Goal: Information Seeking & Learning: Learn about a topic

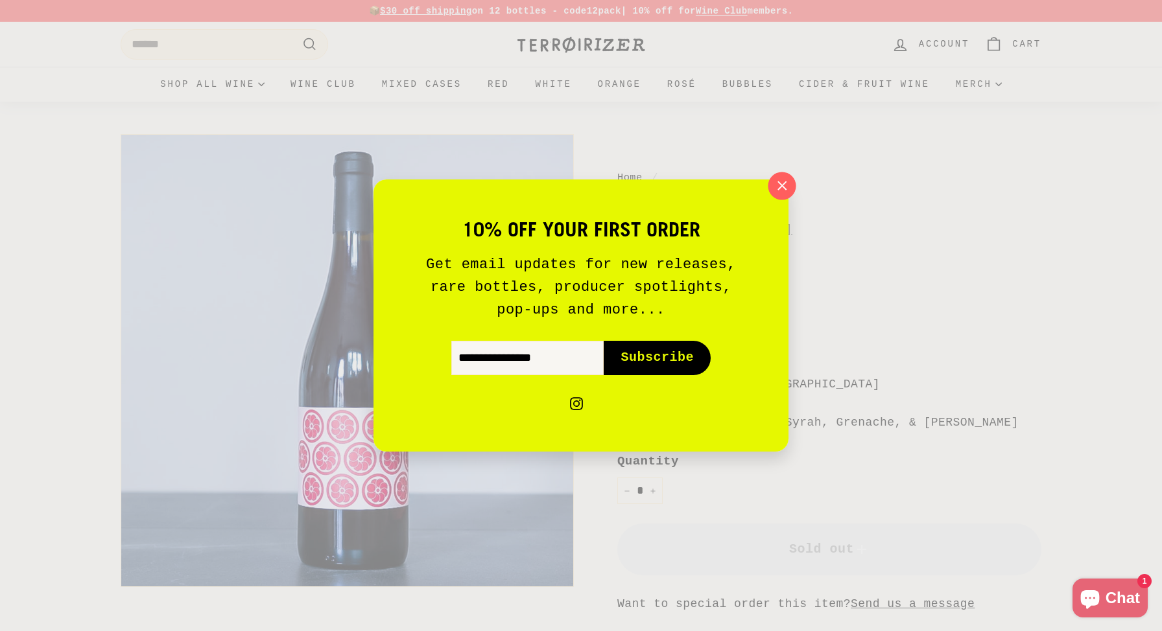
click at [791, 180] on icon "button" at bounding box center [781, 185] width 19 height 19
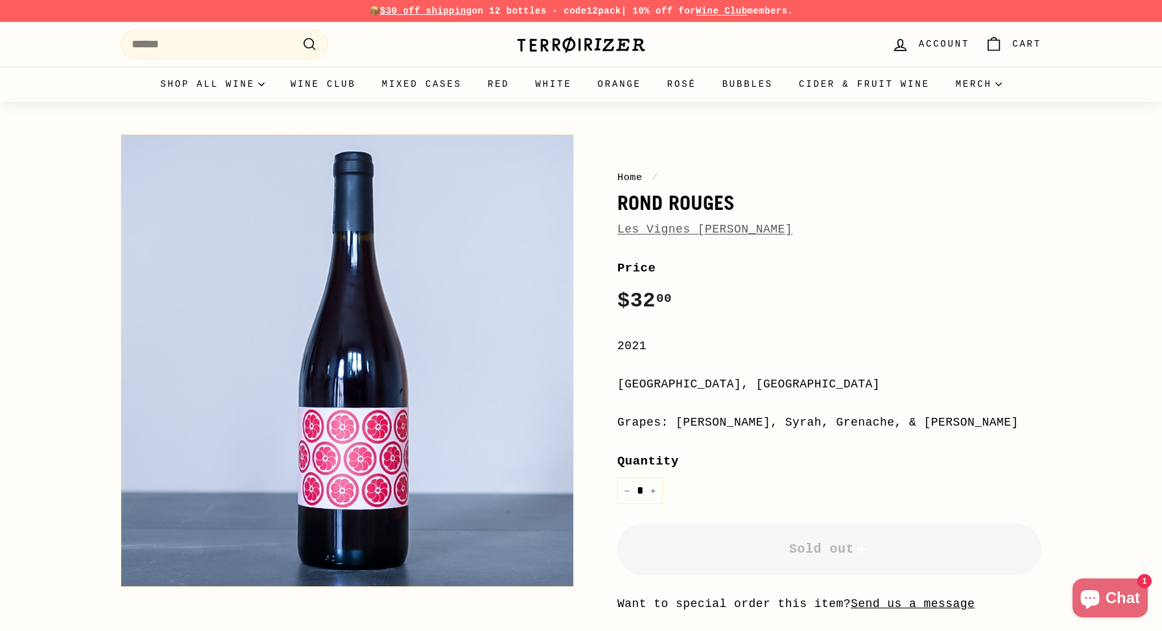
drag, startPoint x: 617, startPoint y: 382, endPoint x: 761, endPoint y: 382, distance: 143.9
click at [761, 382] on div "[GEOGRAPHIC_DATA], [GEOGRAPHIC_DATA]" at bounding box center [829, 384] width 424 height 19
copy div "[GEOGRAPHIC_DATA]"
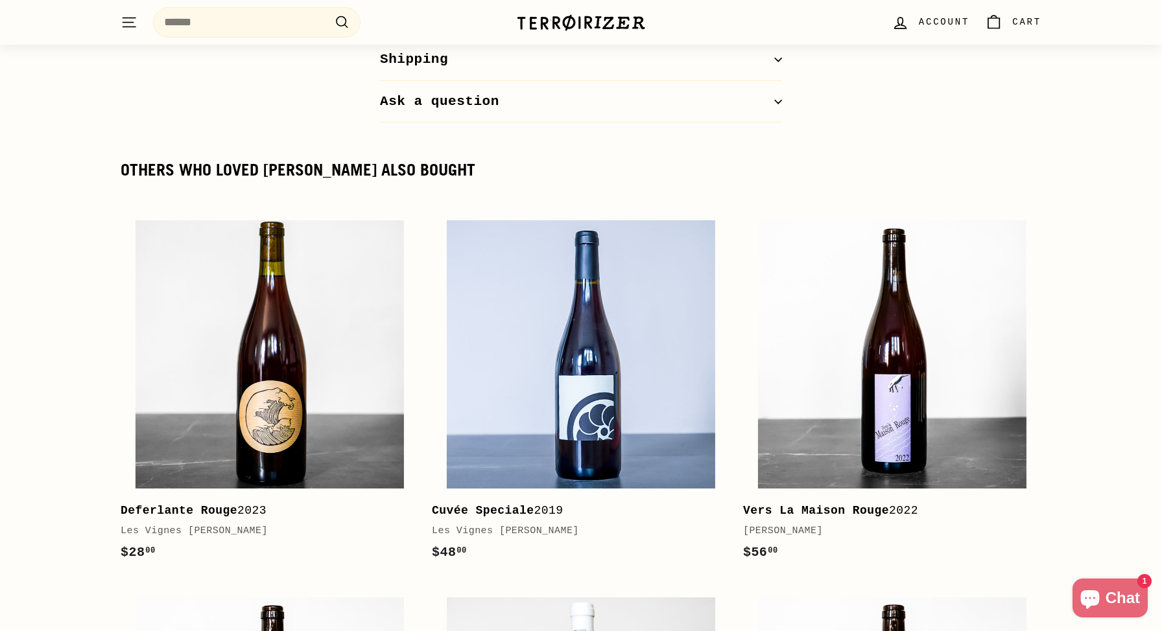
scroll to position [1757, 0]
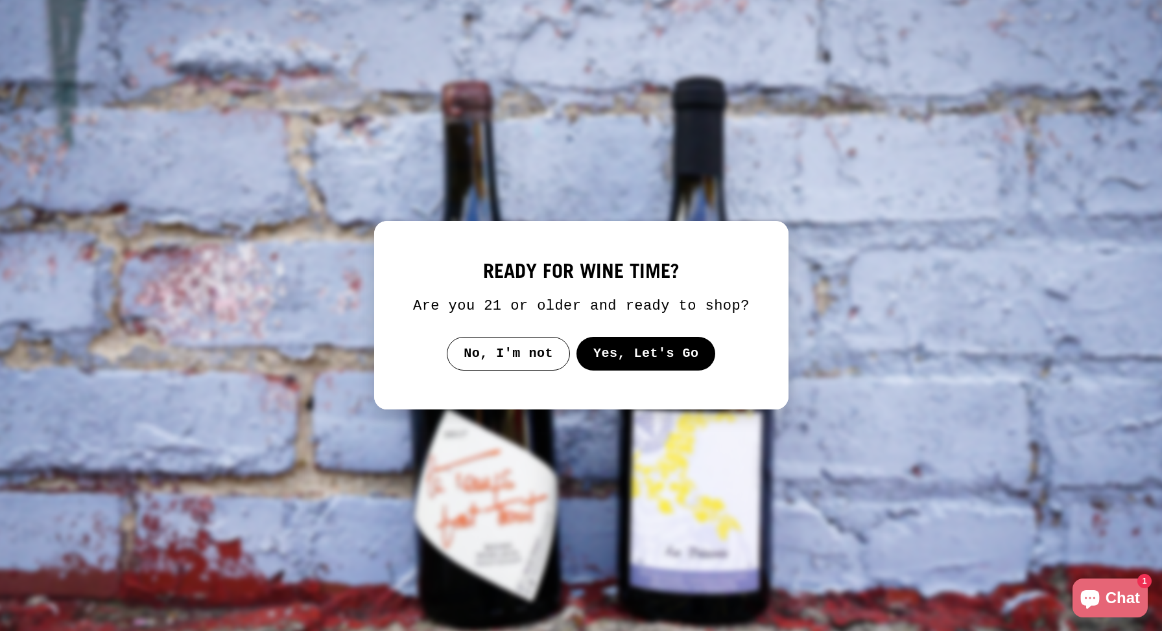
click at [703, 371] on button "Yes, Let's Go" at bounding box center [645, 354] width 139 height 34
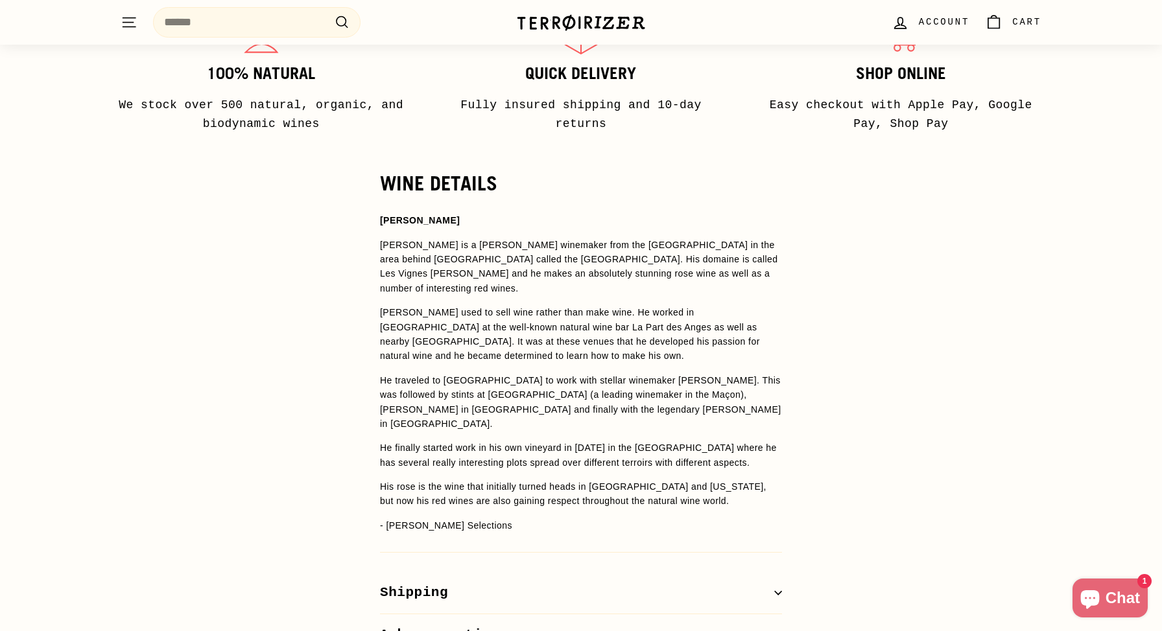
scroll to position [795, 0]
click at [618, 375] on span "He traveled to [GEOGRAPHIC_DATA] to work with stellar winemaker [PERSON_NAME]. …" at bounding box center [580, 387] width 401 height 25
click at [583, 312] on span "[PERSON_NAME] used to sell wine rather than make wine. He worked in [GEOGRAPHIC…" at bounding box center [570, 334] width 380 height 54
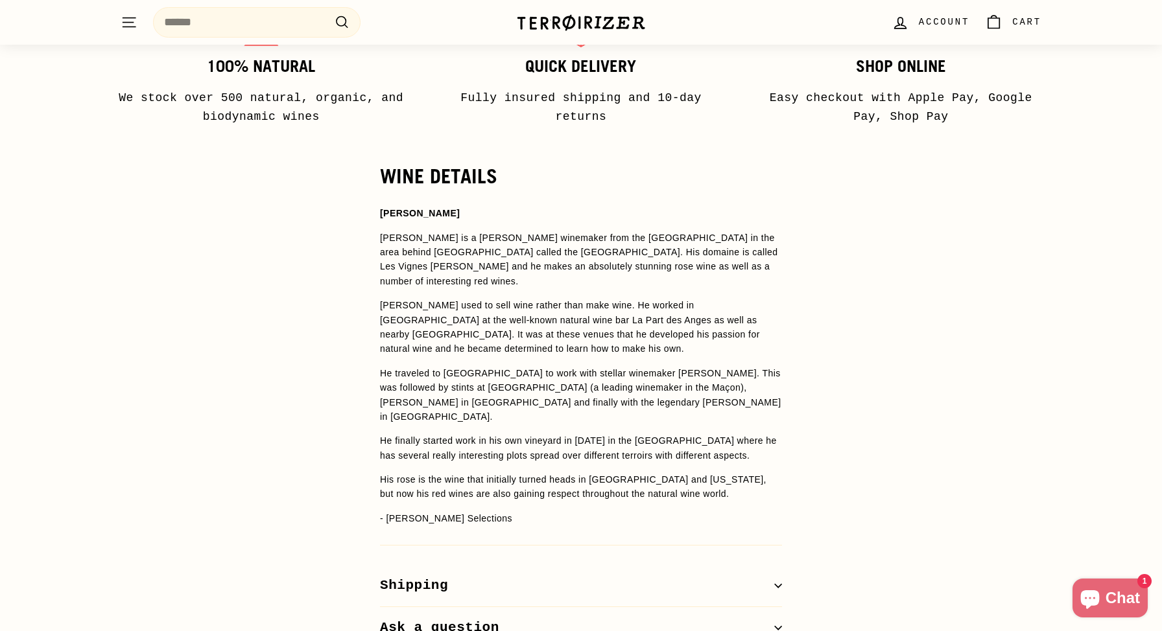
scroll to position [802, 0]
drag, startPoint x: 454, startPoint y: 294, endPoint x: 535, endPoint y: 288, distance: 80.5
click at [535, 298] on p "[PERSON_NAME] used to sell wine rather than make wine. He worked in [GEOGRAPHIC…" at bounding box center [581, 327] width 402 height 58
copy span "La Part des Anges"
click at [661, 301] on span "[PERSON_NAME] used to sell wine rather than make wine. He worked in [GEOGRAPHIC…" at bounding box center [570, 326] width 380 height 54
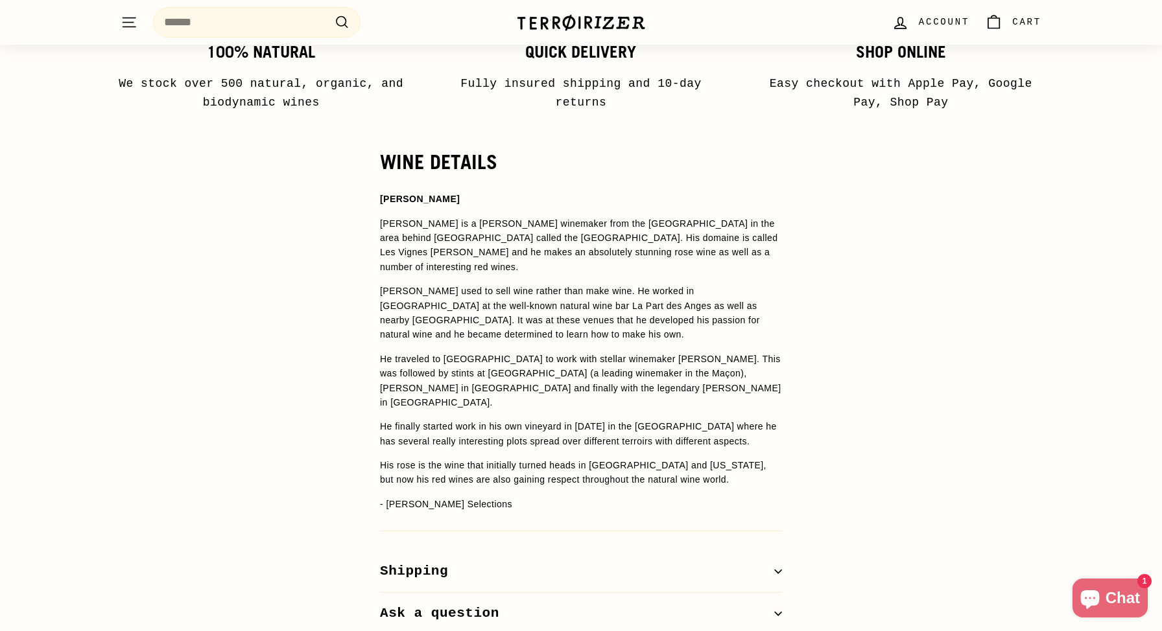
scroll to position [808, 0]
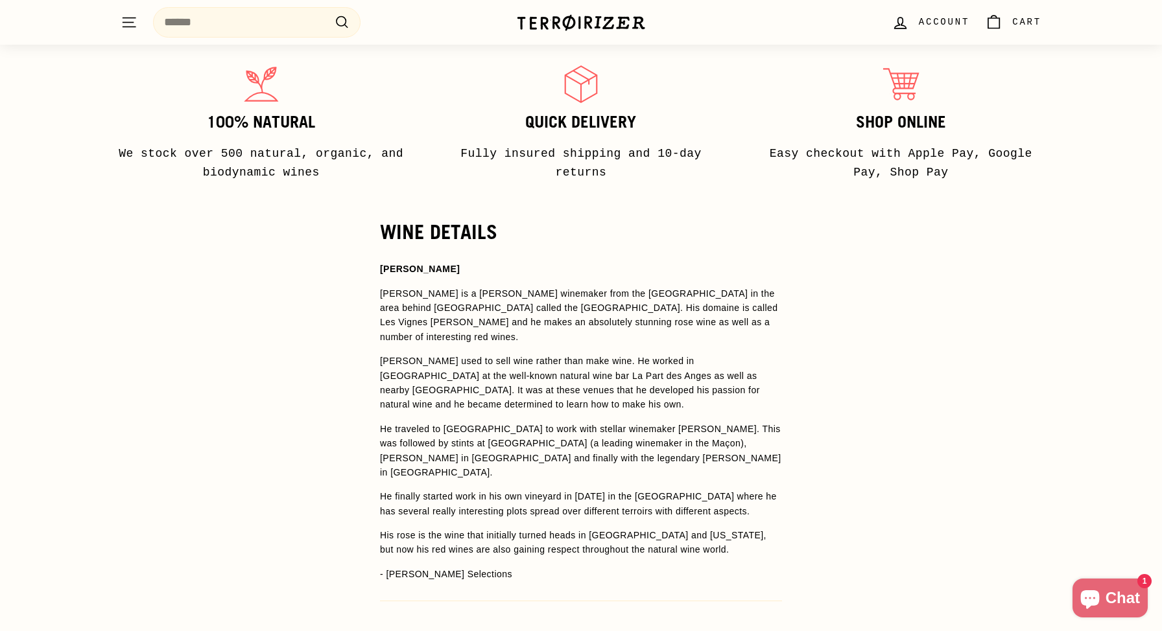
scroll to position [748, 0]
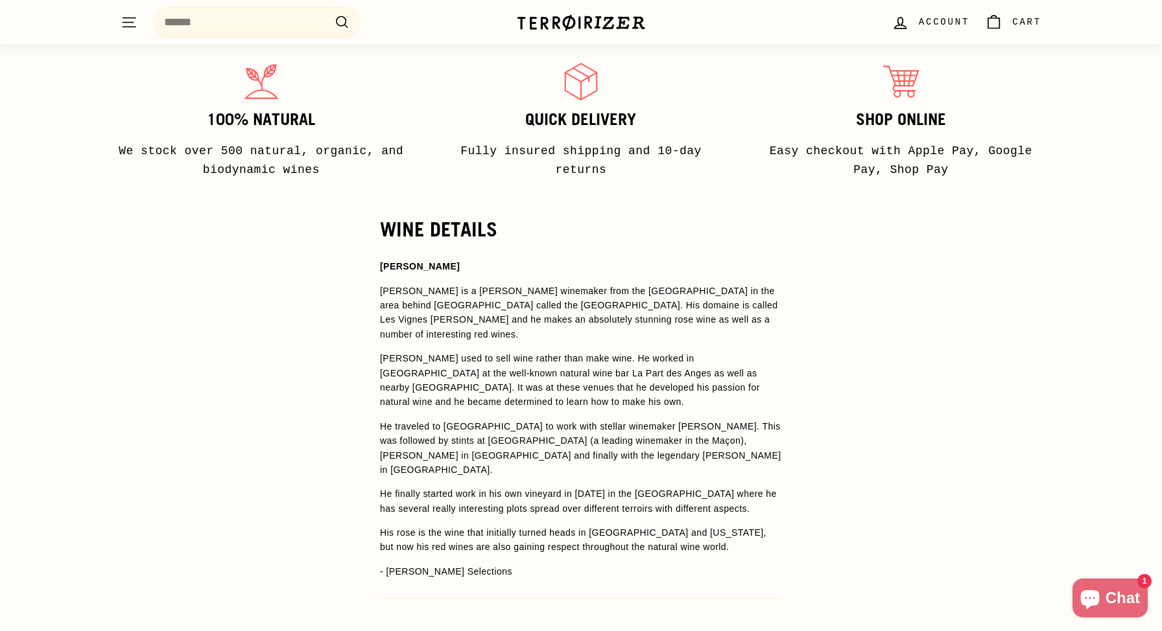
click at [647, 419] on p "He traveled to Corsica to work with stellar winemaker Antoine Arena. This was f…" at bounding box center [581, 448] width 402 height 58
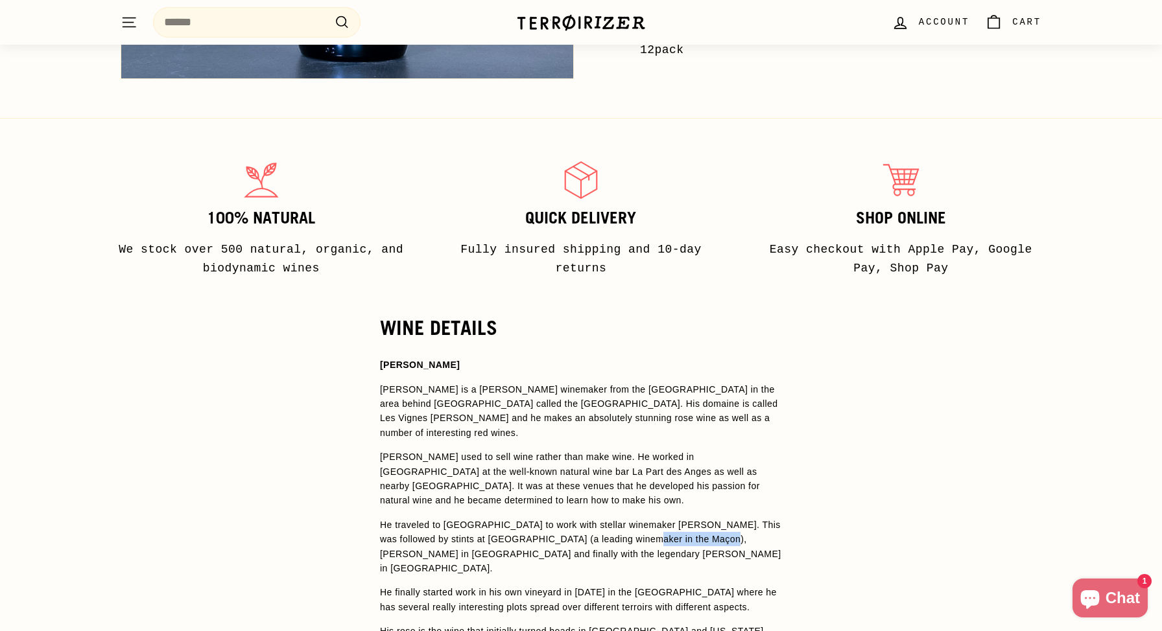
scroll to position [662, 0]
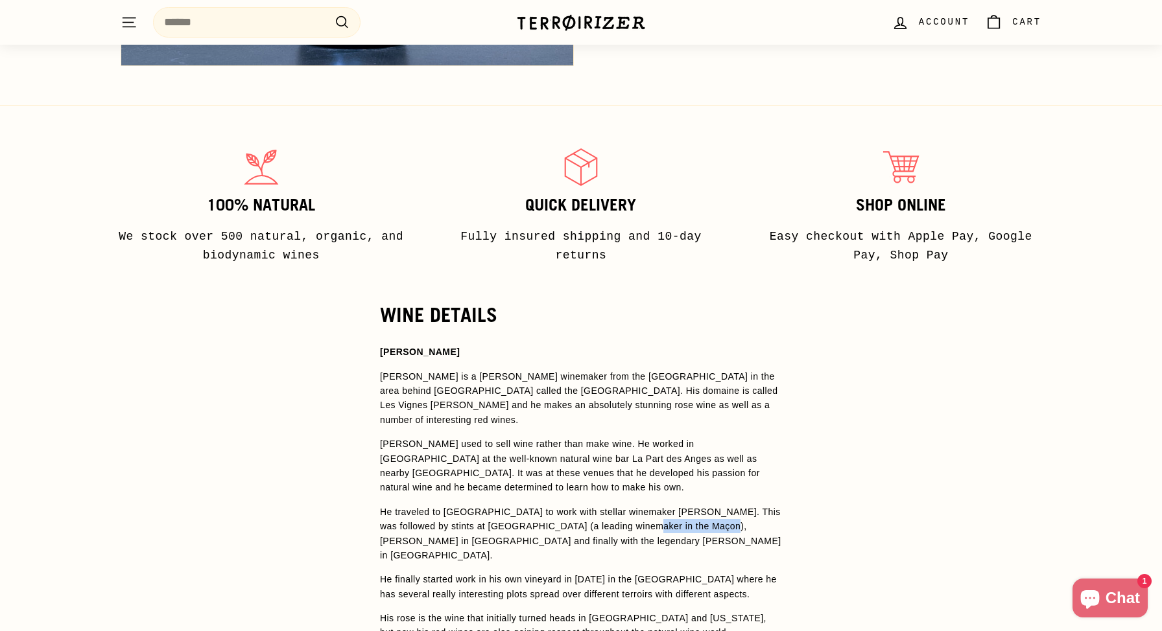
copy p "Ma ç on"
click at [481, 507] on span "He traveled to [GEOGRAPHIC_DATA] to work with stellar winemaker [PERSON_NAME]. …" at bounding box center [580, 519] width 401 height 25
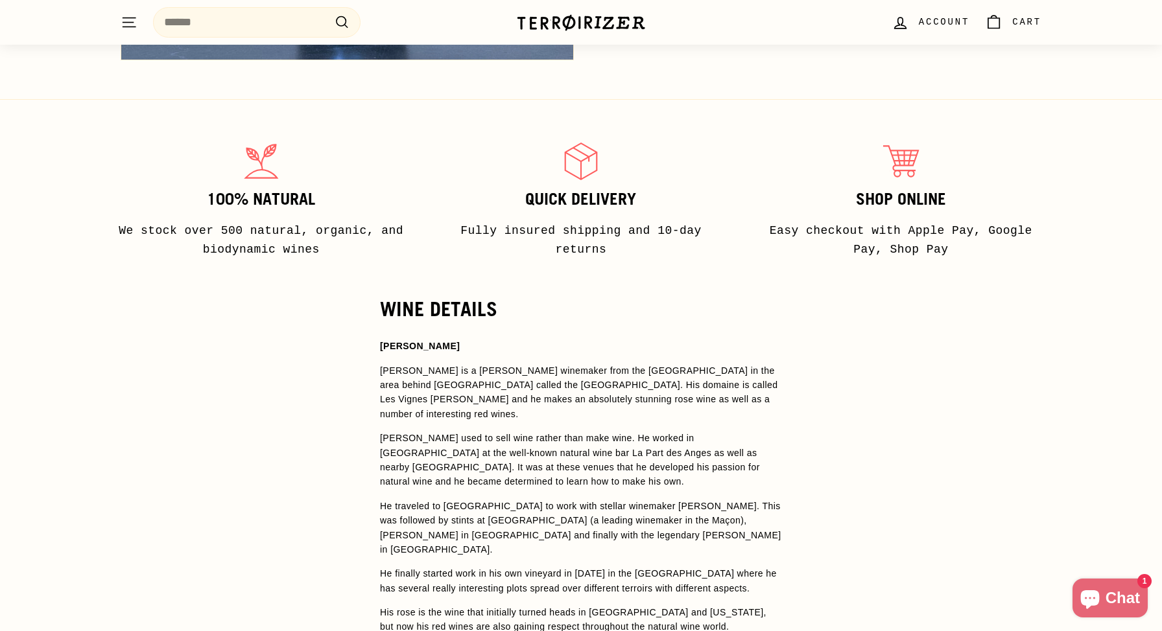
scroll to position [672, 0]
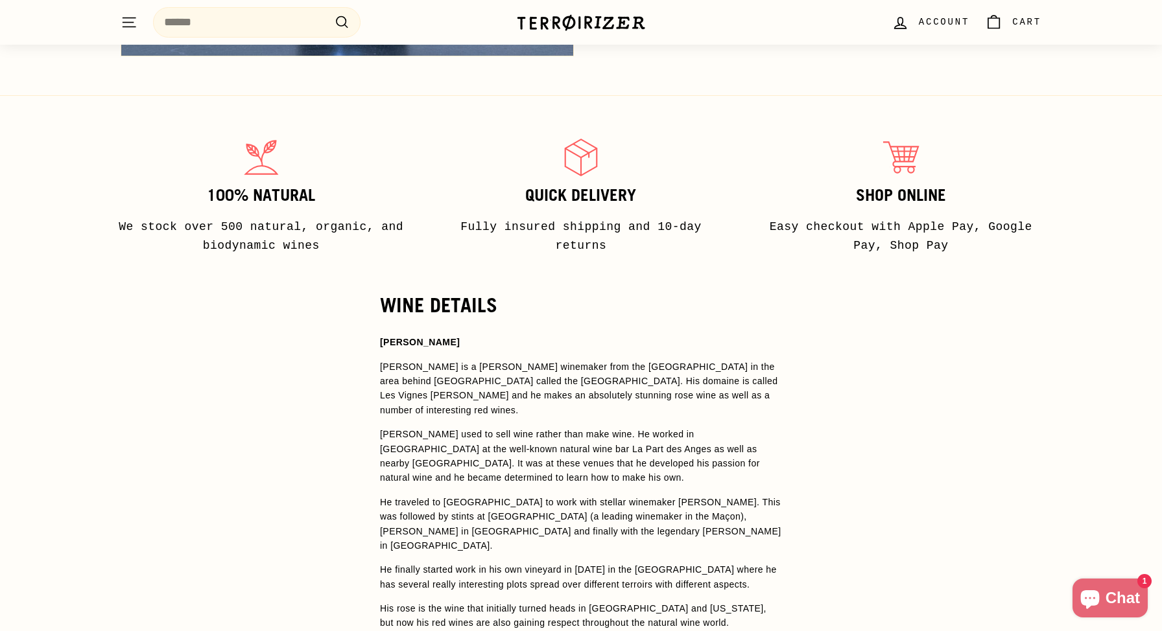
click at [671, 511] on span "on), [PERSON_NAME] in [GEOGRAPHIC_DATA] and finally with the legendary [PERSON_…" at bounding box center [580, 531] width 401 height 40
copy span "Cornas"
drag, startPoint x: 565, startPoint y: 507, endPoint x: 635, endPoint y: 504, distance: 70.7
click at [635, 511] on span "on), [PERSON_NAME] in [GEOGRAPHIC_DATA] and finally with the legendary [PERSON_…" at bounding box center [580, 531] width 401 height 40
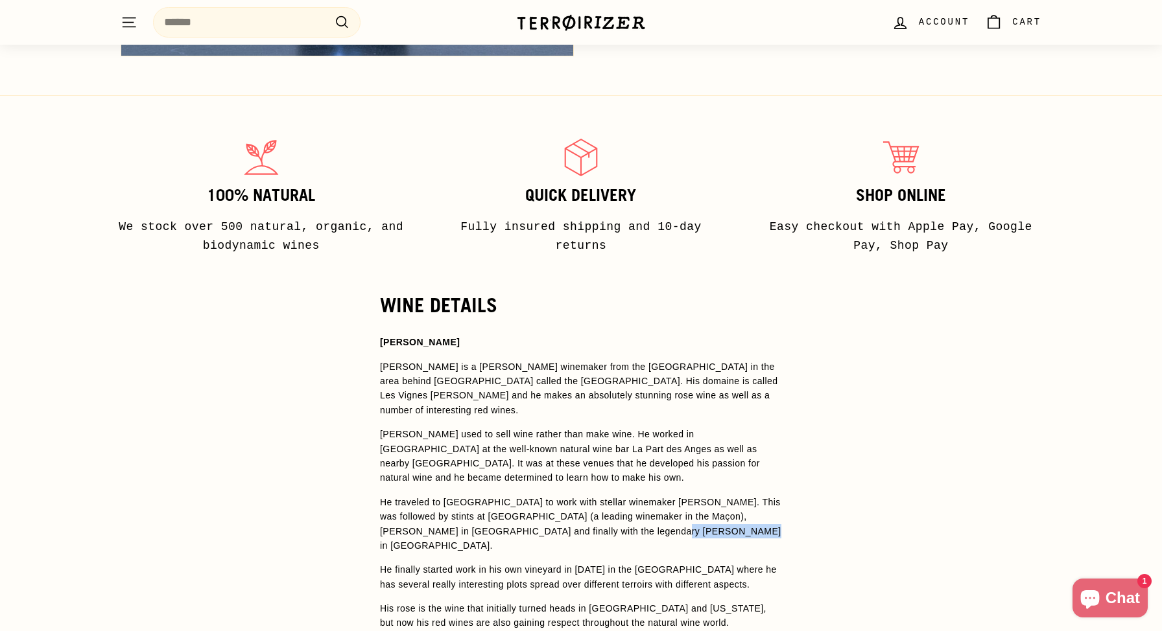
copy span "Thierry Allemand"
click at [615, 497] on span "He traveled to [GEOGRAPHIC_DATA] to work with stellar winemaker [PERSON_NAME]. …" at bounding box center [580, 509] width 401 height 25
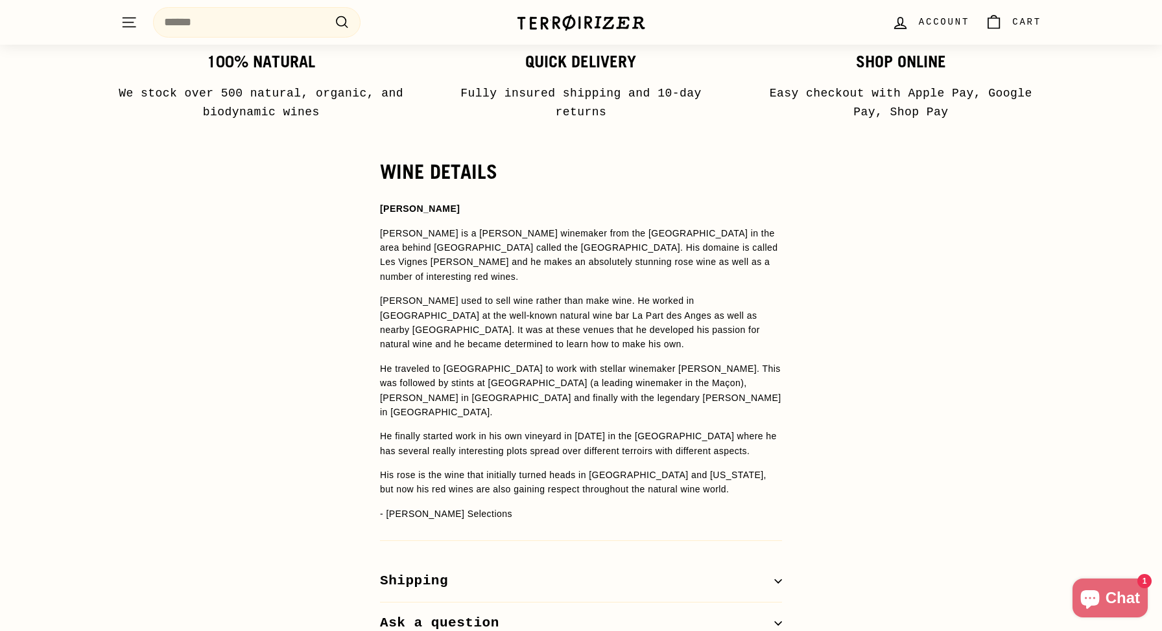
scroll to position [803, 0]
